Goal: Transaction & Acquisition: Obtain resource

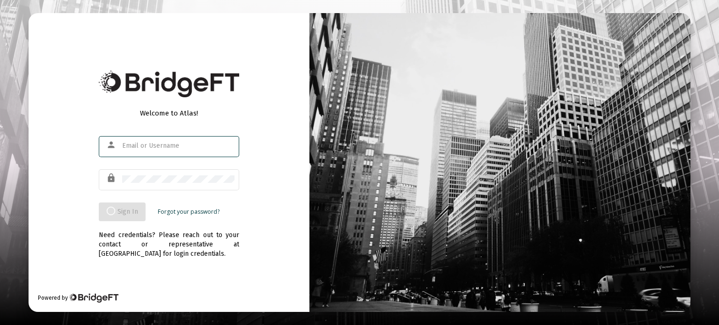
type input "[EMAIL_ADDRESS][DOMAIN_NAME]"
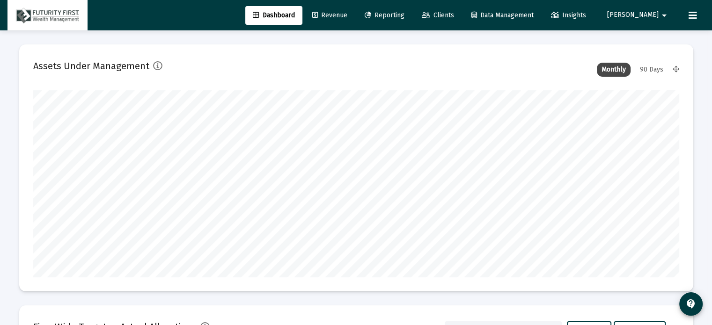
scroll to position [187, 348]
type input "[DATE]"
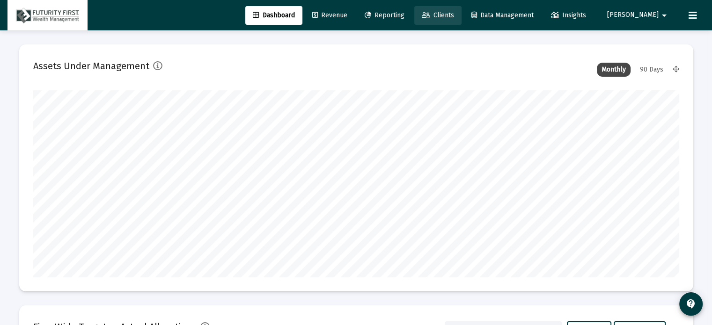
click at [454, 16] on span "Clients" at bounding box center [438, 15] width 32 height 8
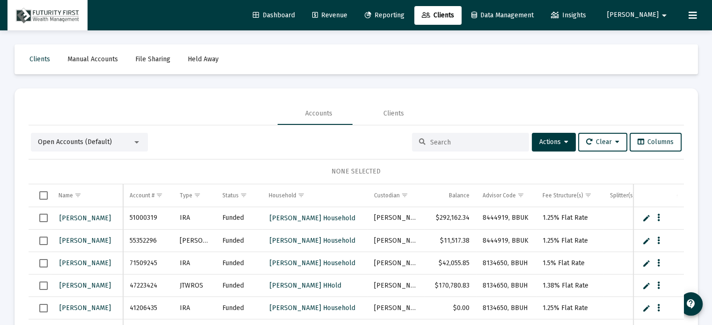
click at [468, 140] on input at bounding box center [476, 143] width 92 height 8
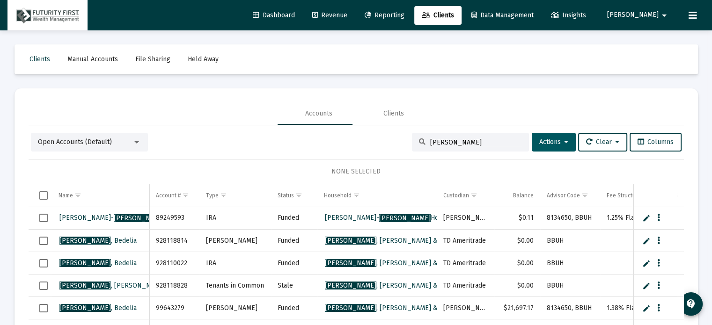
type input "[PERSON_NAME]"
click at [547, 141] on span "Actions" at bounding box center [553, 142] width 29 height 8
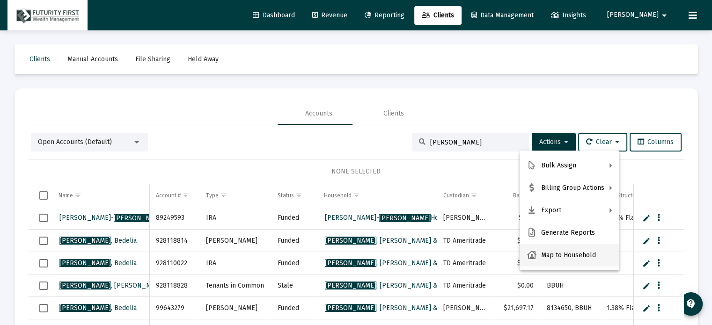
scroll to position [44, 0]
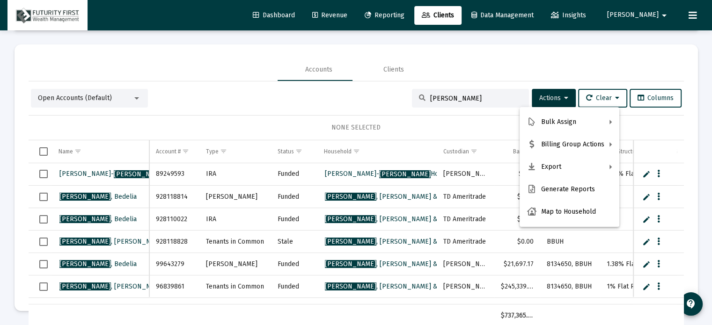
click at [418, 12] on div at bounding box center [356, 162] width 712 height 325
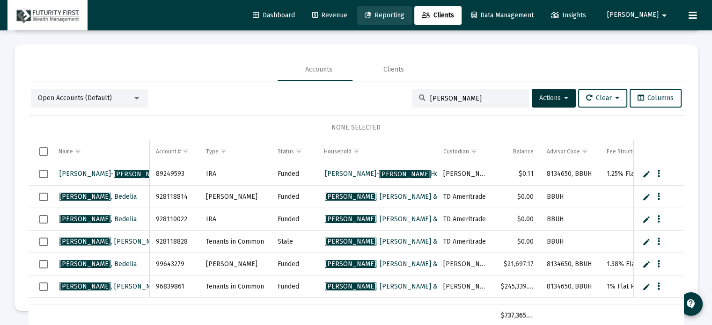
click at [404, 12] on span "Reporting" at bounding box center [385, 15] width 40 height 8
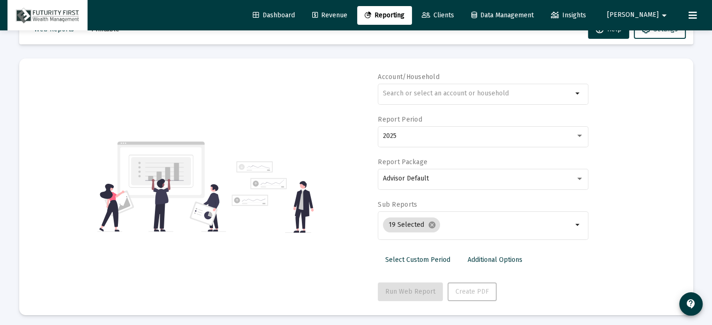
scroll to position [33, 0]
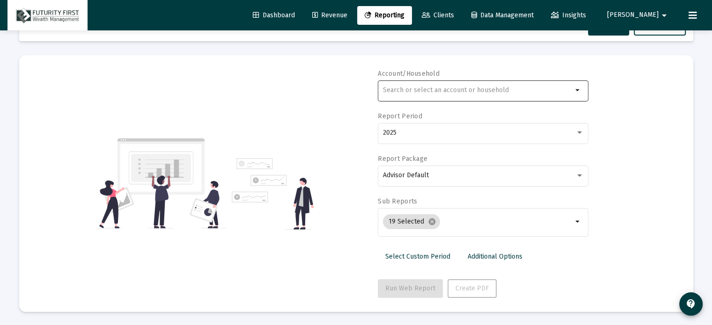
click at [449, 90] on input "text" at bounding box center [478, 90] width 190 height 7
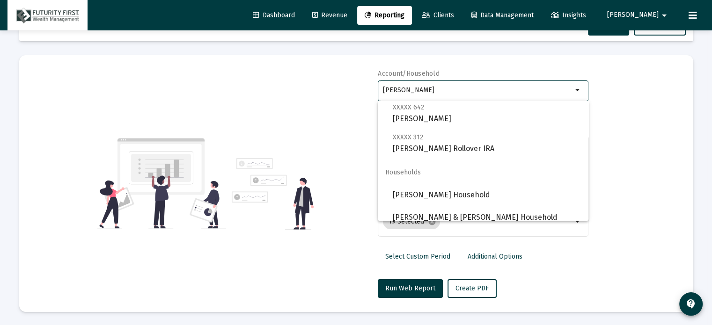
scroll to position [210, 0]
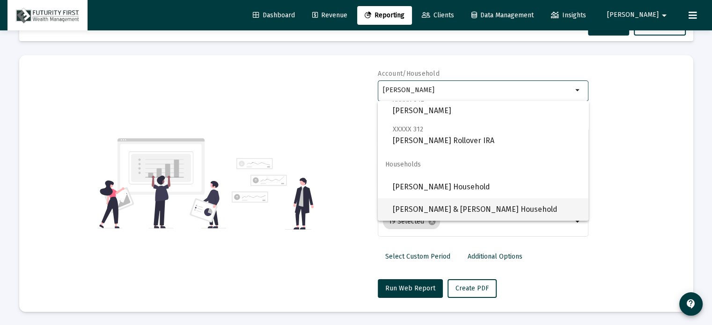
click at [474, 208] on span "[PERSON_NAME] & [PERSON_NAME] Household" at bounding box center [487, 210] width 188 height 22
type input "[PERSON_NAME] & [PERSON_NAME] Household"
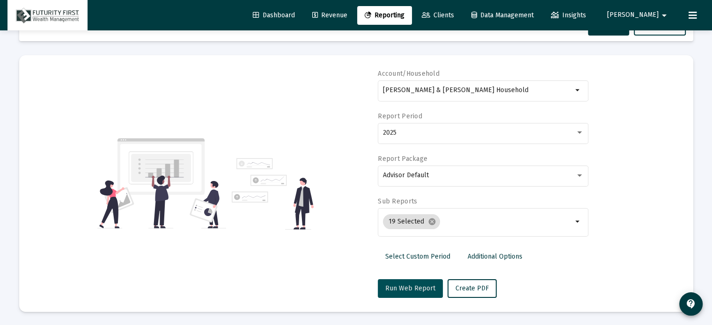
click at [413, 287] on span "Run Web Report" at bounding box center [410, 289] width 50 height 8
select select "View all"
click at [414, 287] on span "Run Web Report" at bounding box center [410, 289] width 50 height 8
select select "View all"
click at [470, 288] on span "Push to PDF" at bounding box center [474, 289] width 37 height 8
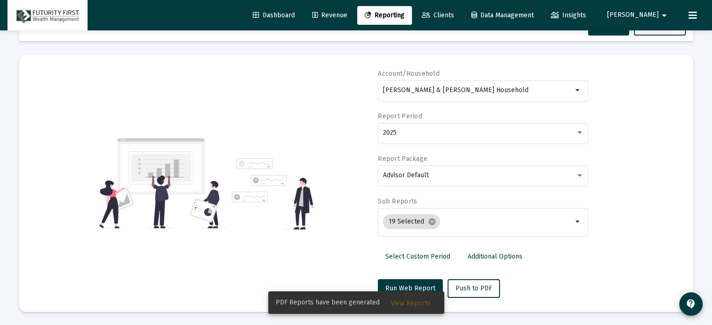
click at [411, 303] on span "View Reports" at bounding box center [411, 304] width 40 height 8
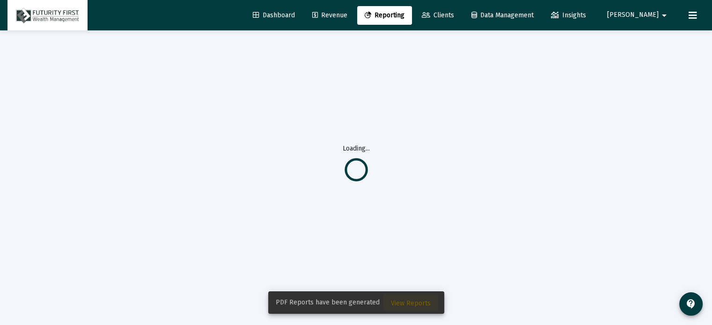
scroll to position [30, 0]
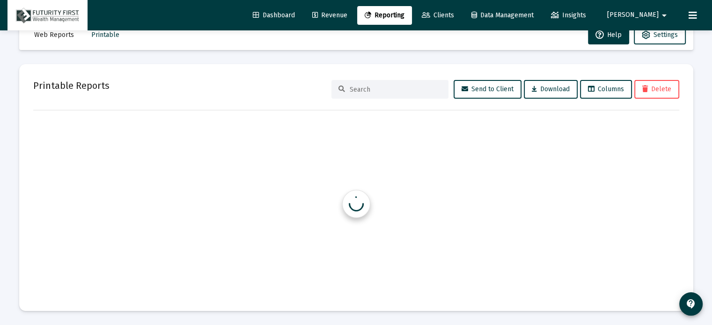
scroll to position [24, 0]
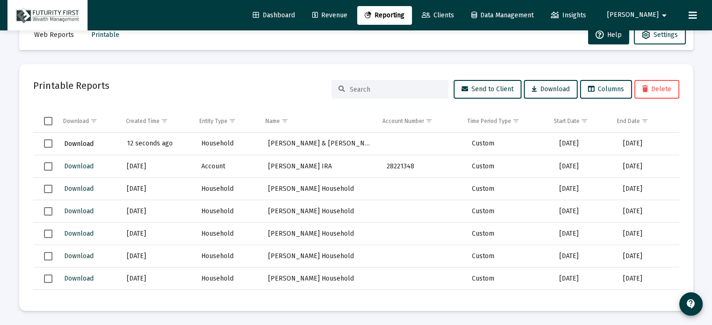
click at [79, 142] on span "Download" at bounding box center [78, 144] width 29 height 8
